Goal: Ask a question: Seek information or help from site administrators or community

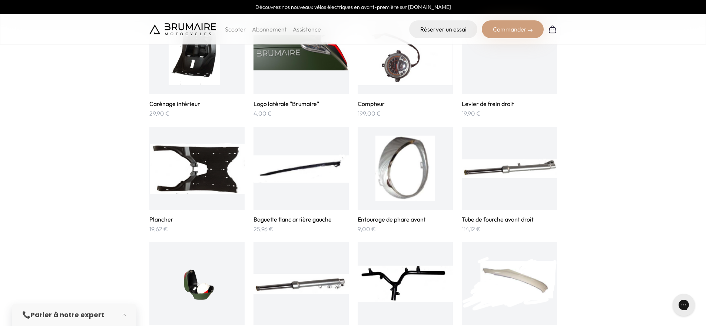
scroll to position [718, 0]
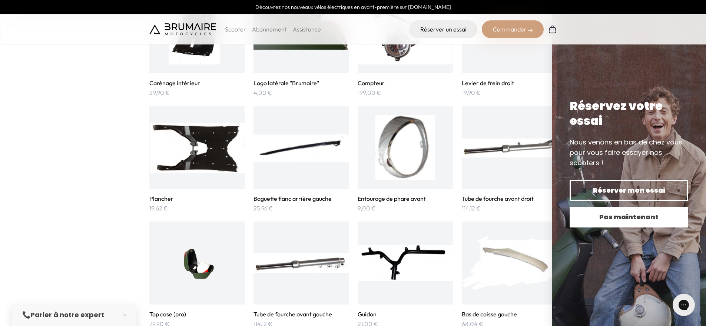
click at [593, 218] on span "Pas maintenant" at bounding box center [628, 217] width 93 height 10
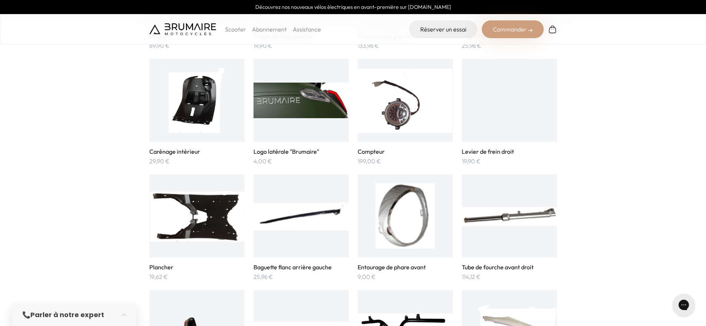
scroll to position [617, 0]
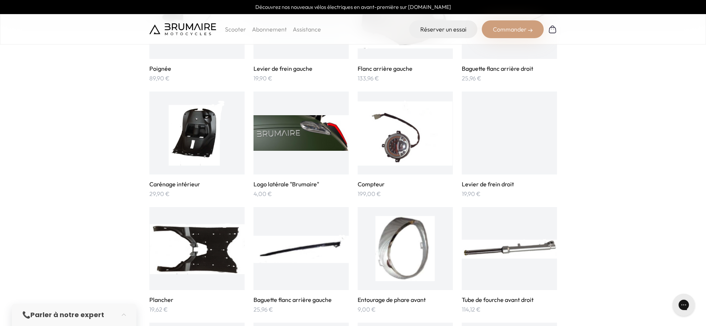
click at [424, 162] on img at bounding box center [405, 132] width 95 height 65
click at [391, 154] on img at bounding box center [405, 132] width 95 height 65
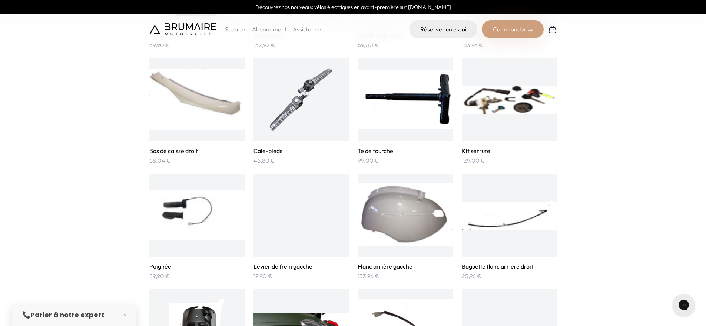
scroll to position [435, 0]
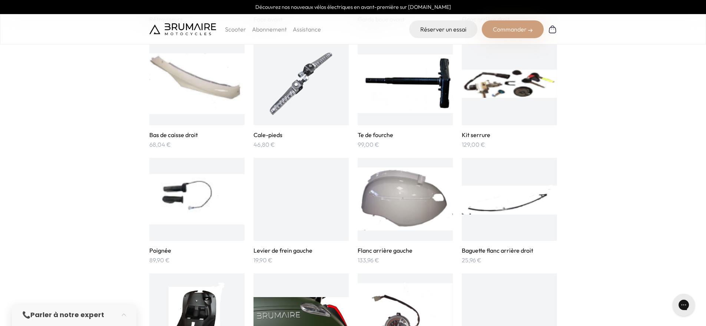
click at [487, 120] on div at bounding box center [509, 83] width 95 height 83
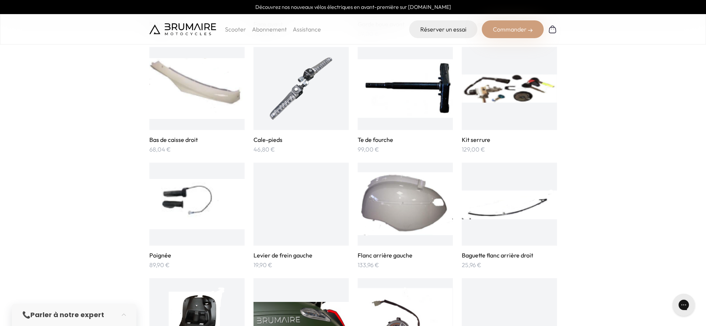
scroll to position [1124, 0]
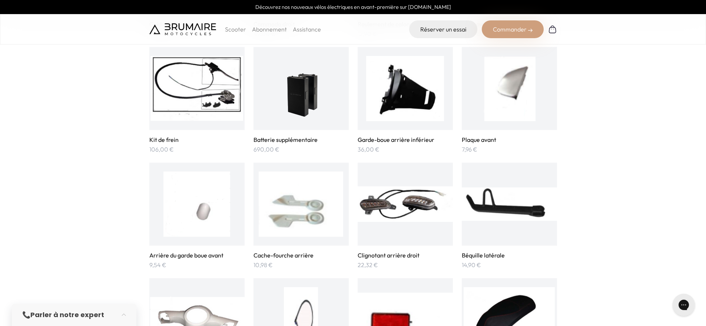
click at [105, 314] on div "📞 Parler à notre expert" at bounding box center [66, 315] width 89 height 10
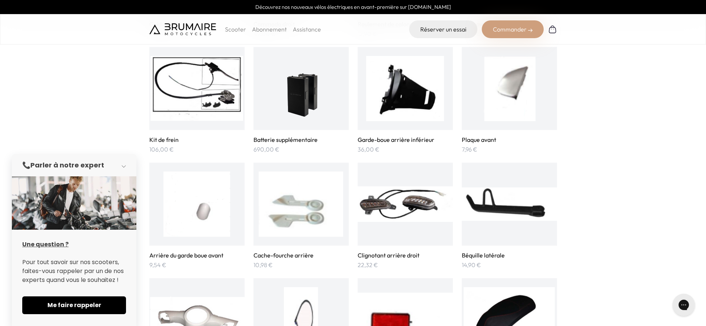
click at [126, 164] on button "button" at bounding box center [126, 165] width 21 height 16
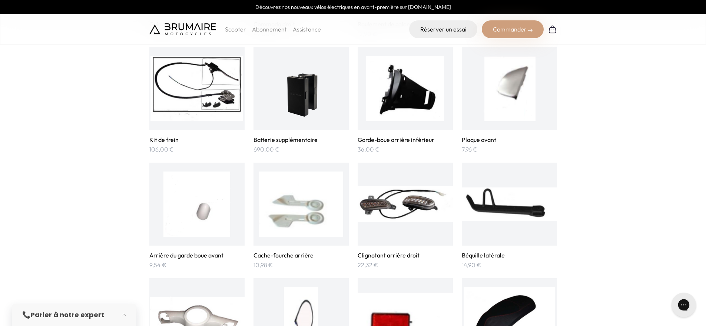
click at [678, 308] on div "Gorgias live chat" at bounding box center [683, 305] width 16 height 16
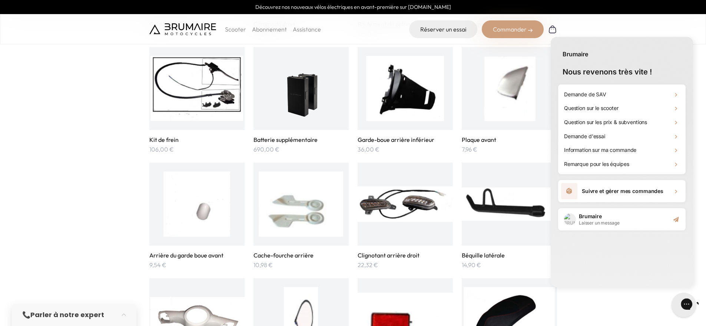
scroll to position [0, 0]
click at [630, 96] on div "Demande de SAV" at bounding box center [622, 94] width 122 height 14
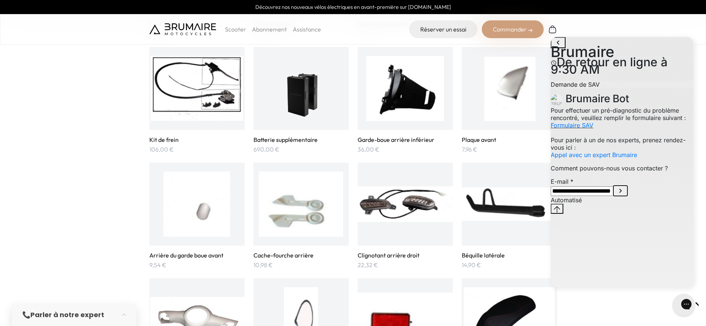
click at [625, 195] on icon "Submit E-mail" at bounding box center [620, 190] width 9 height 9
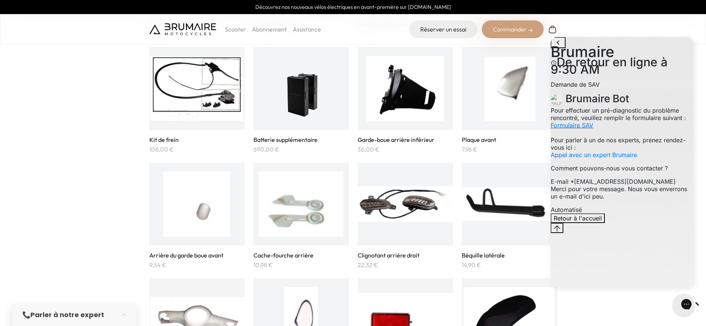
scroll to position [19, 0]
click at [593, 126] on link "Formulaire SAV" at bounding box center [572, 125] width 43 height 7
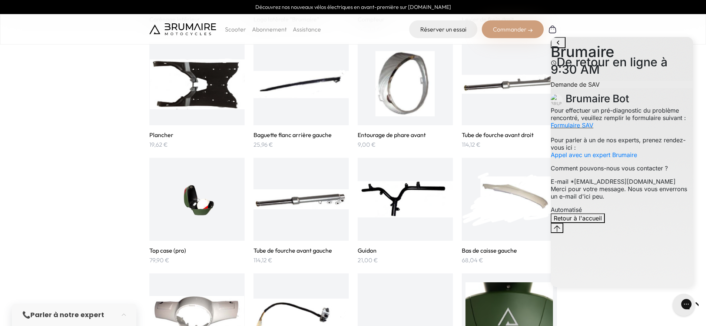
scroll to position [662, 0]
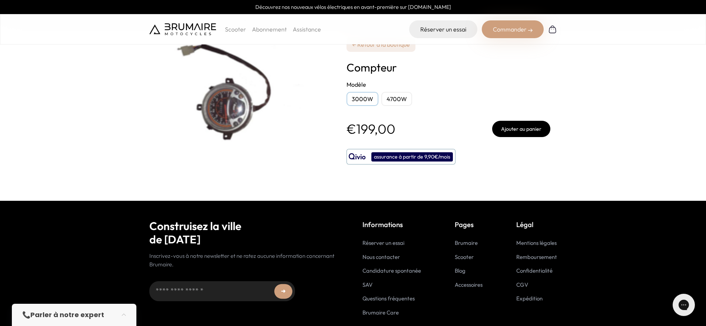
click at [229, 110] on img at bounding box center [241, 83] width 185 height 128
click at [408, 103] on div "4700W" at bounding box center [396, 99] width 31 height 14
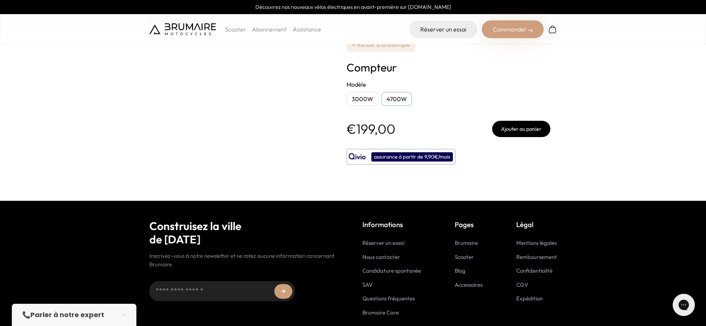
click at [359, 104] on div "3000W" at bounding box center [362, 99] width 32 height 14
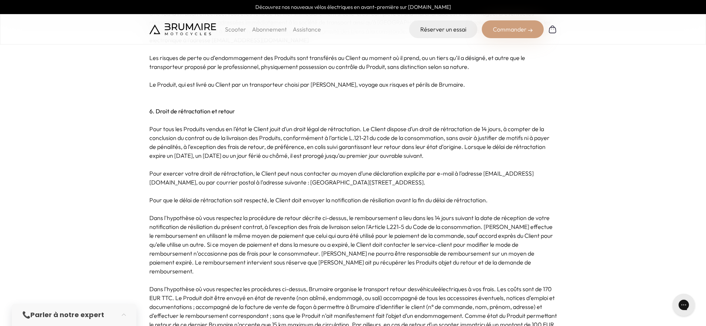
scroll to position [1600, 0]
